Goal: Task Accomplishment & Management: Use online tool/utility

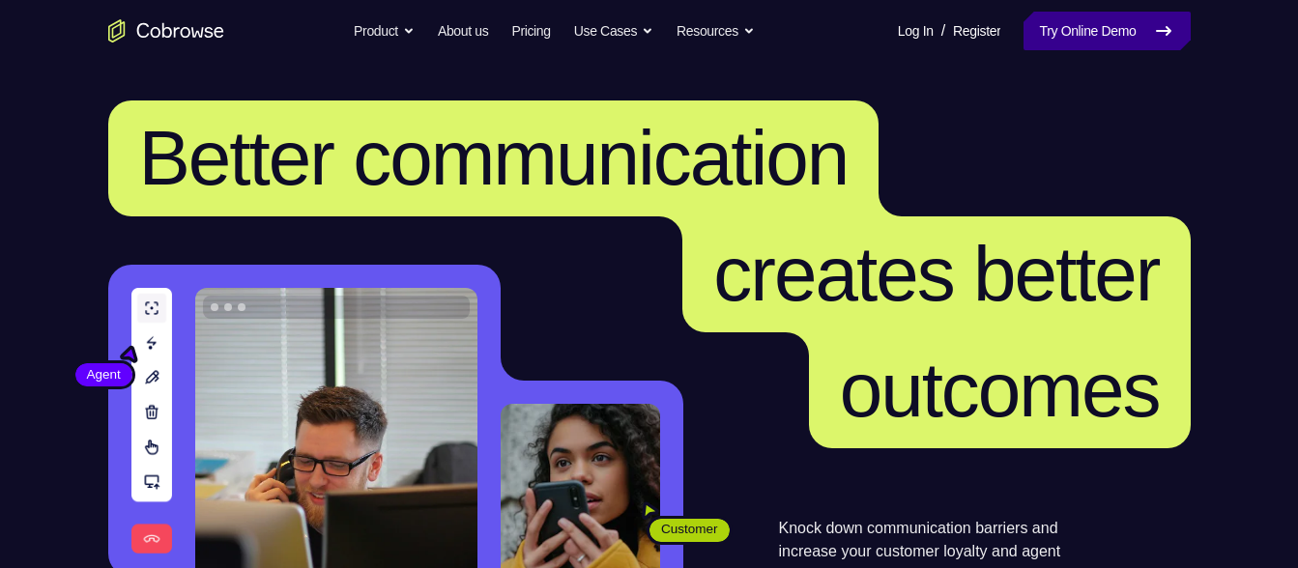
click at [1049, 25] on link "Try Online Demo" at bounding box center [1107, 31] width 166 height 39
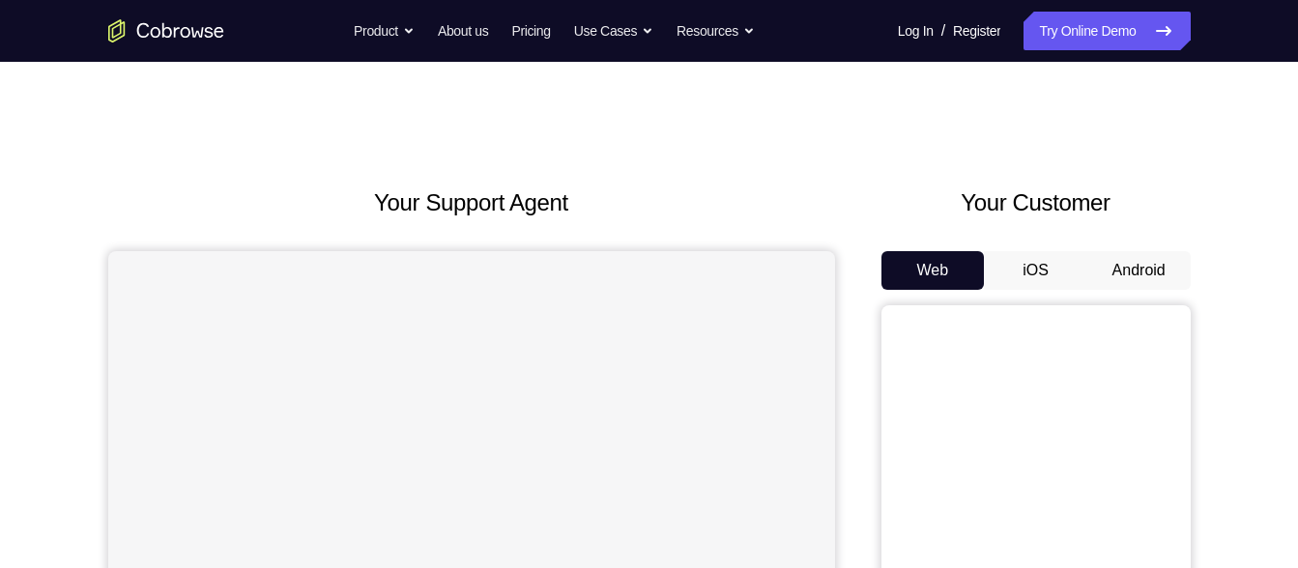
click at [1159, 272] on button "Android" at bounding box center [1138, 270] width 103 height 39
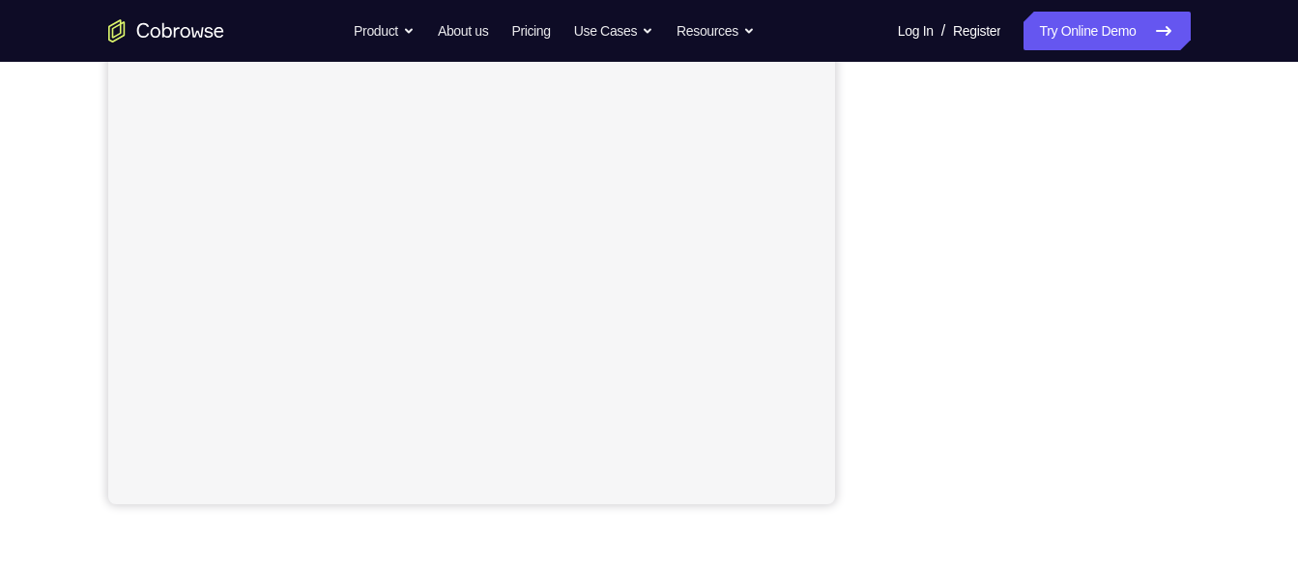
scroll to position [395, 0]
drag, startPoint x: 869, startPoint y: 159, endPoint x: 1209, endPoint y: 490, distance: 475.0
click at [1209, 490] on div "Your Support Agent Your Customer Web iOS Android Next Steps We’d be happy to gi…" at bounding box center [649, 304] width 1237 height 1275
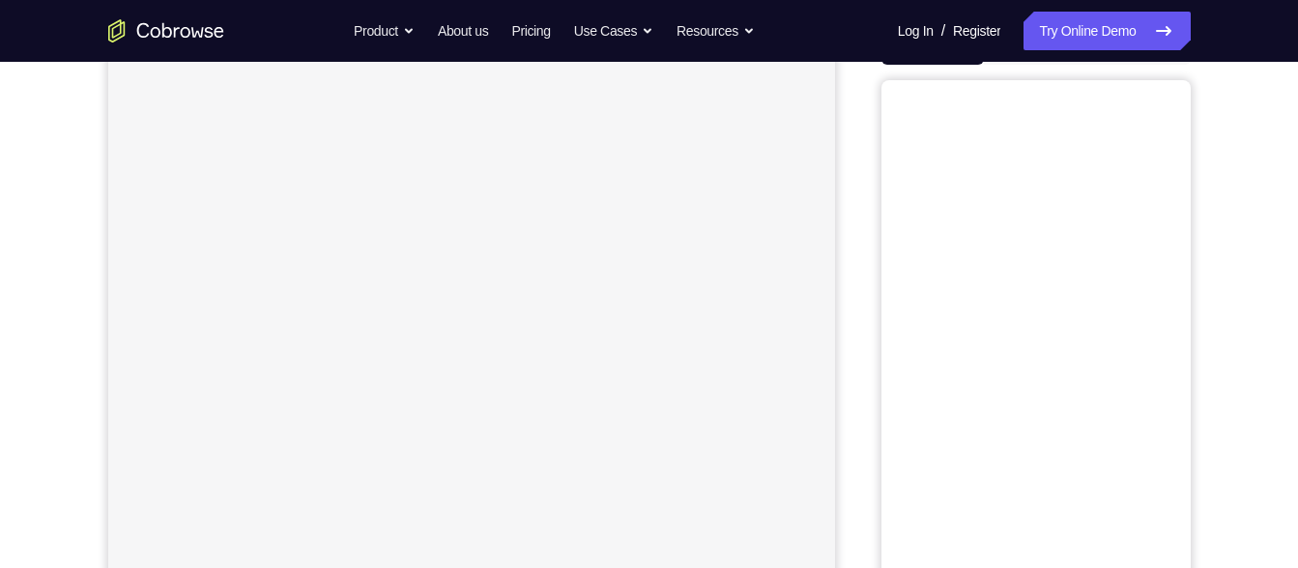
scroll to position [112, 0]
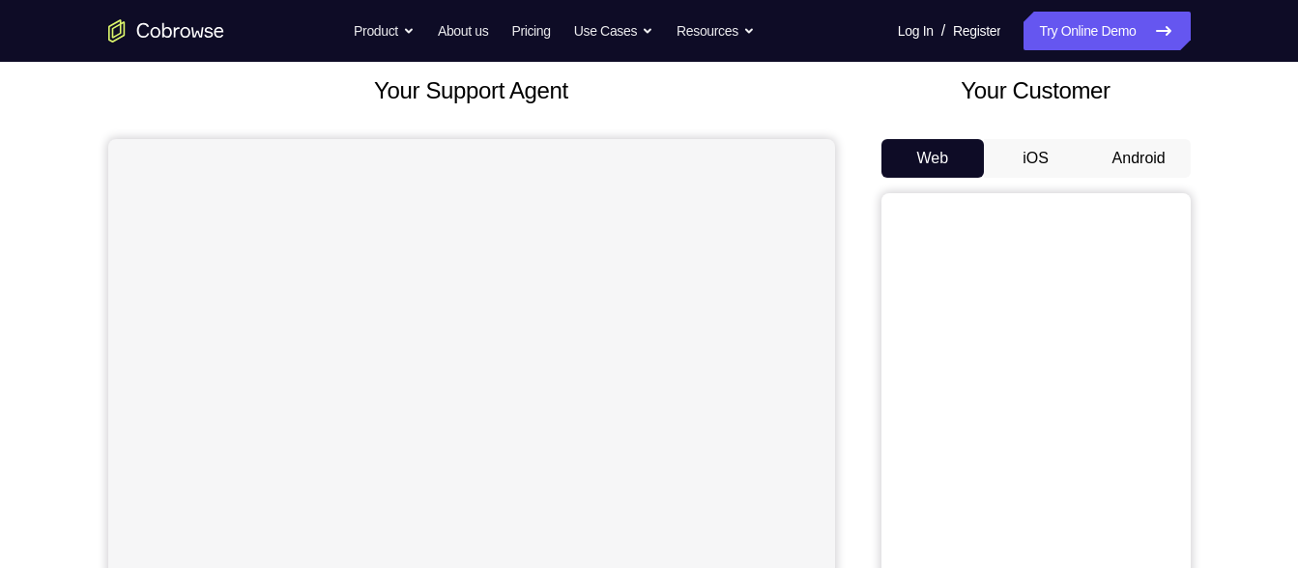
click at [1115, 174] on button "Android" at bounding box center [1138, 158] width 103 height 39
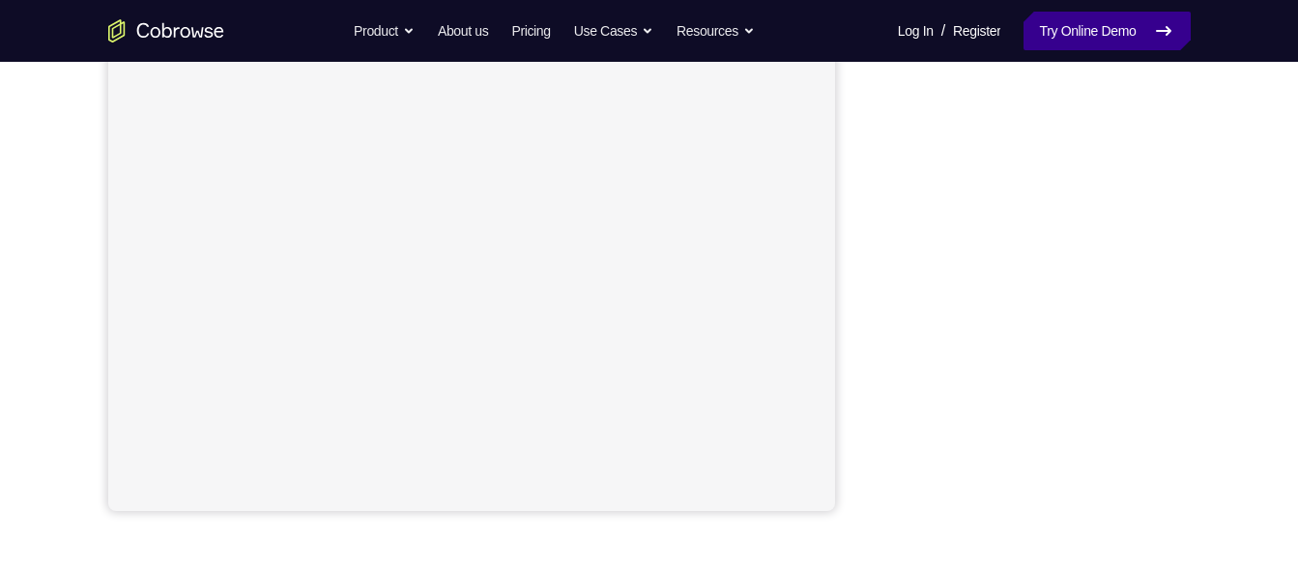
scroll to position [397, 0]
